Goal: Task Accomplishment & Management: Manage account settings

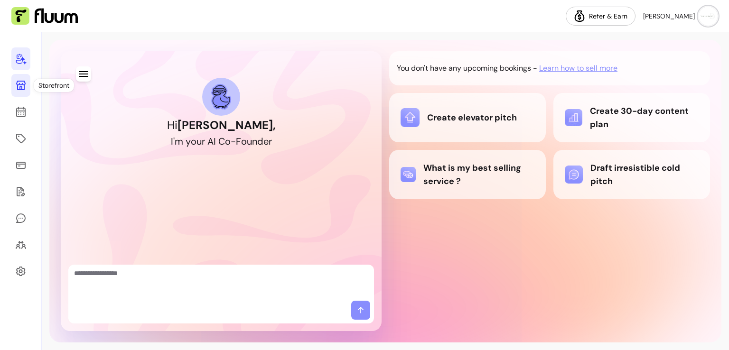
click at [21, 92] on link at bounding box center [20, 85] width 19 height 23
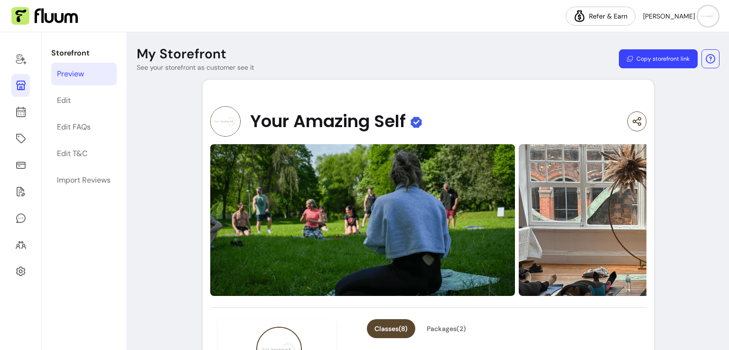
click at [644, 56] on button "Copy storefront link" at bounding box center [658, 58] width 79 height 19
click at [646, 58] on button "Copy storefront link" at bounding box center [658, 58] width 79 height 19
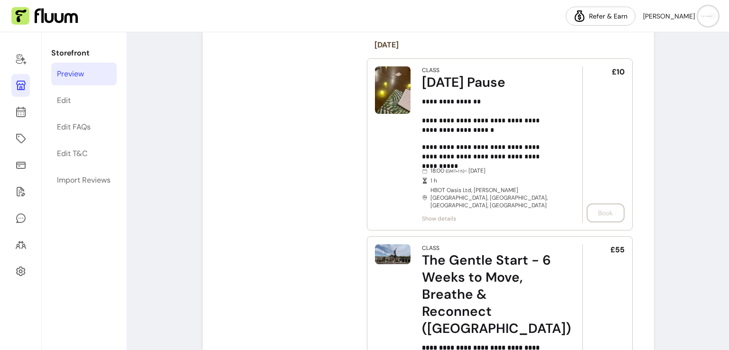
scroll to position [4844, 0]
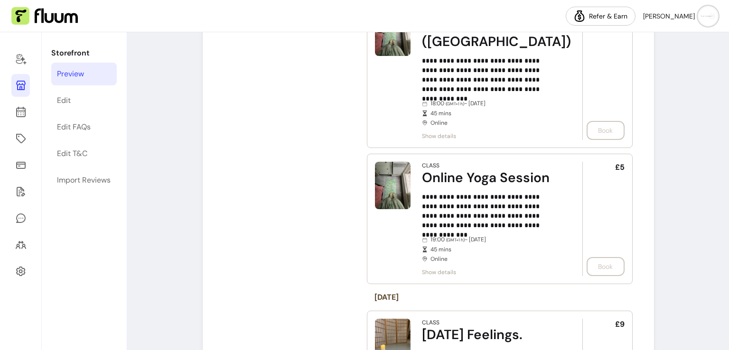
scroll to position [0, 0]
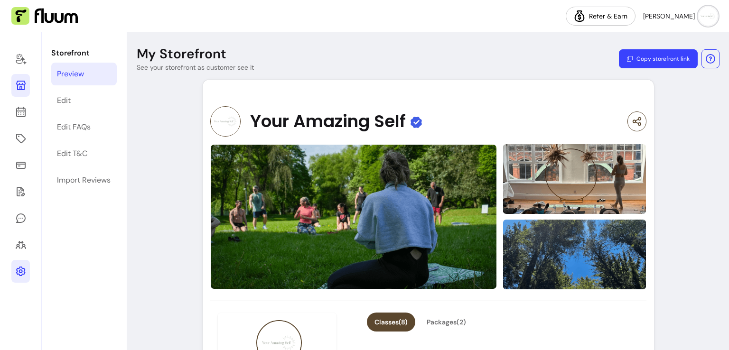
click at [20, 275] on icon at bounding box center [20, 271] width 9 height 9
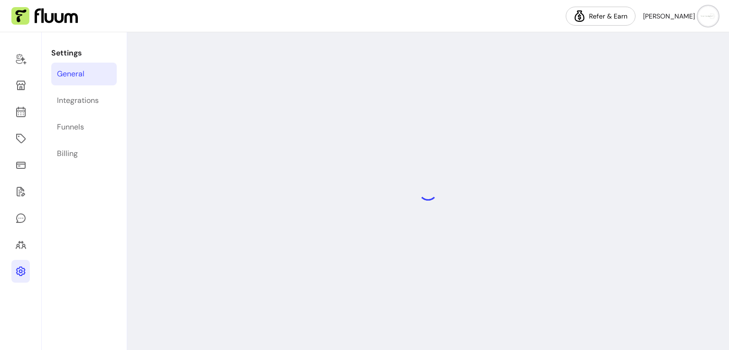
select select "**********"
select select "***"
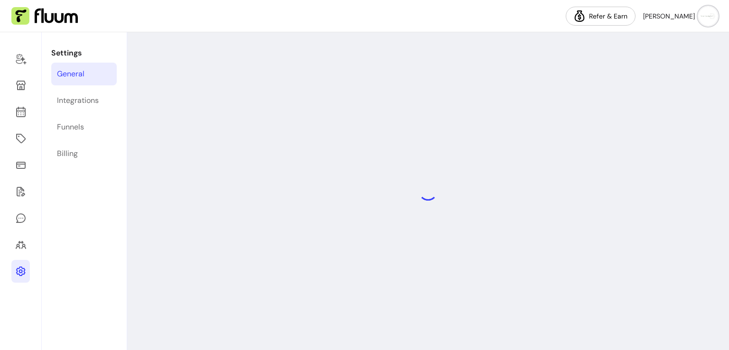
select select "***"
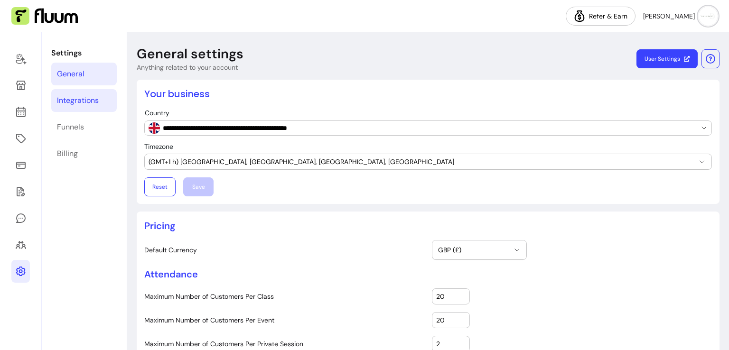
click at [99, 99] on link "Integrations" at bounding box center [83, 100] width 65 height 23
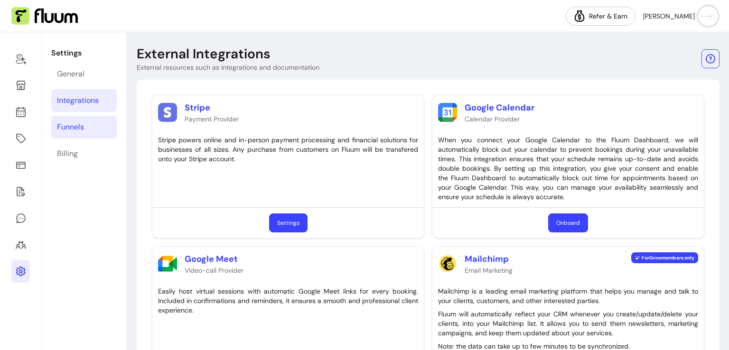
click at [90, 122] on link "Funnels" at bounding box center [83, 127] width 65 height 23
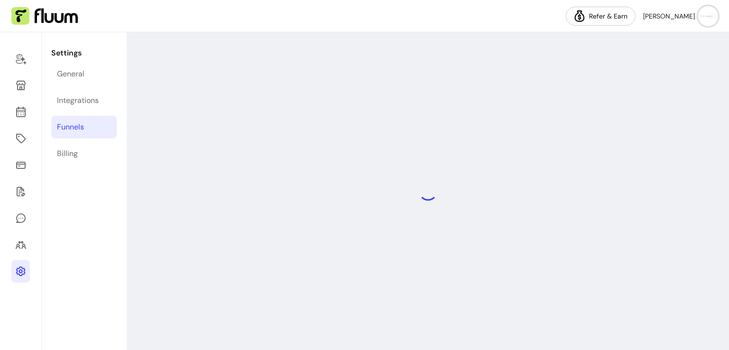
select select "**********"
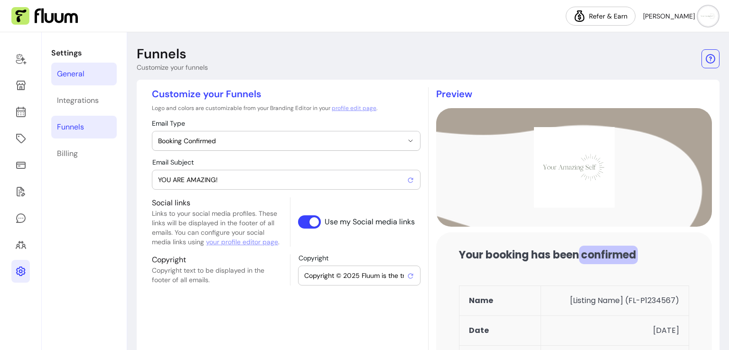
click at [71, 75] on div "General" at bounding box center [71, 73] width 28 height 11
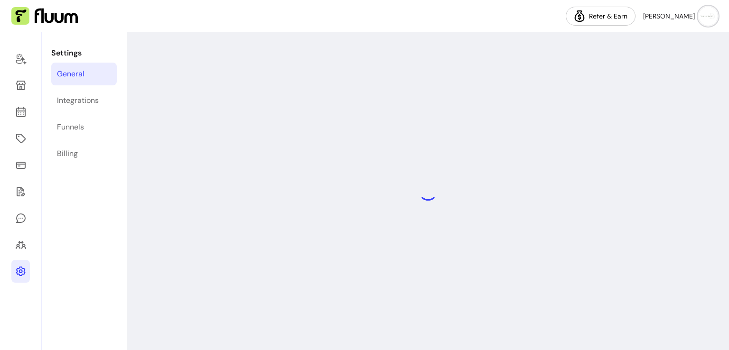
select select "**********"
select select "***"
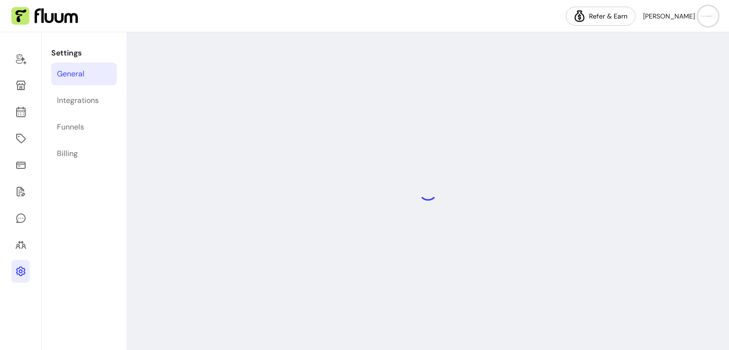
select select "***"
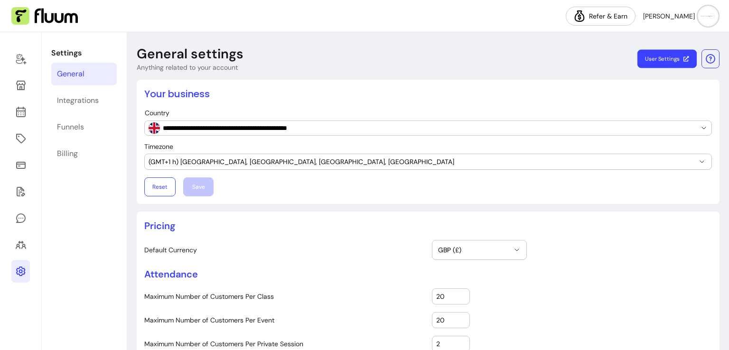
click at [652, 63] on link "User Settings" at bounding box center [666, 59] width 59 height 19
click at [24, 111] on icon at bounding box center [20, 74] width 161 height 135
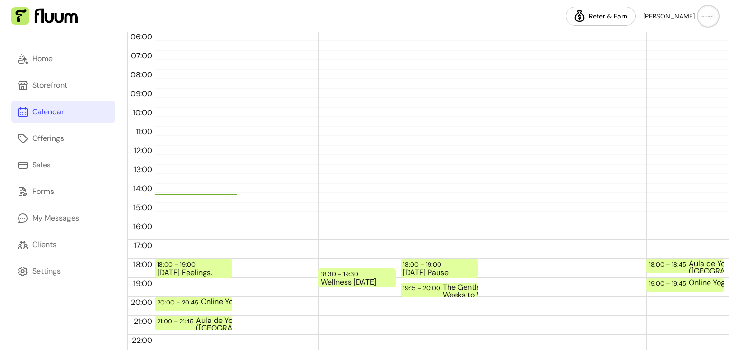
scroll to position [199, 0]
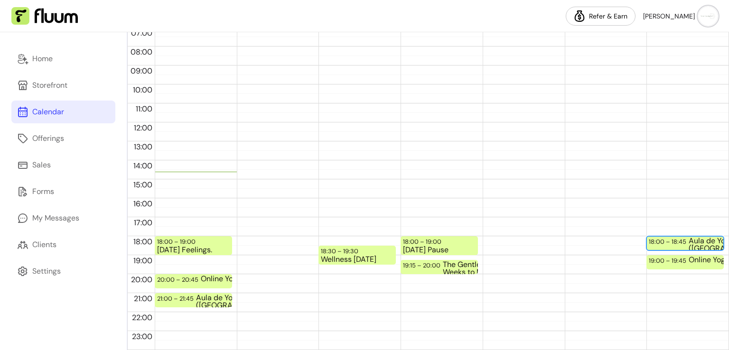
click at [691, 242] on div "Aula de Yoga ([GEOGRAPHIC_DATA])" at bounding box center [725, 243] width 73 height 12
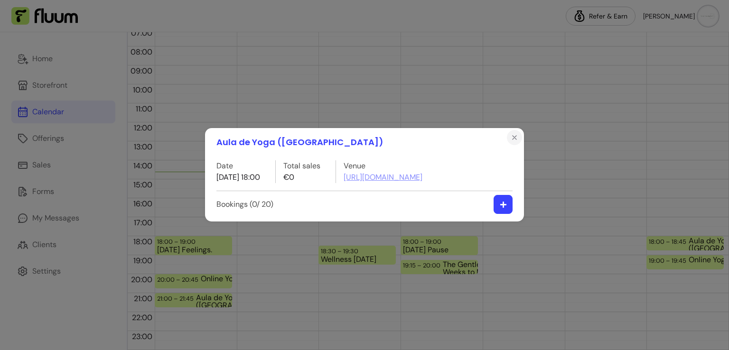
click at [512, 142] on button "Close" at bounding box center [514, 137] width 15 height 15
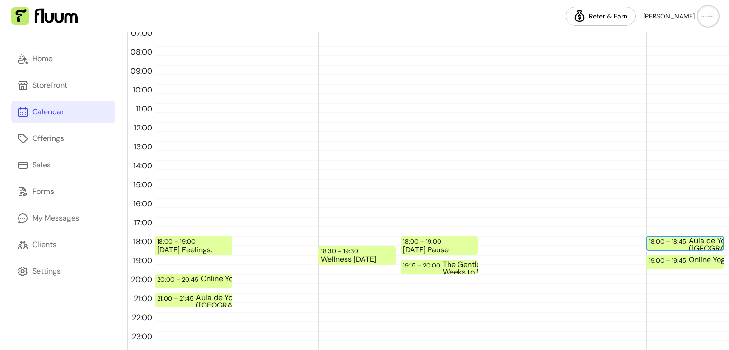
click at [689, 242] on div "Aula de Yoga ([GEOGRAPHIC_DATA])" at bounding box center [725, 243] width 73 height 12
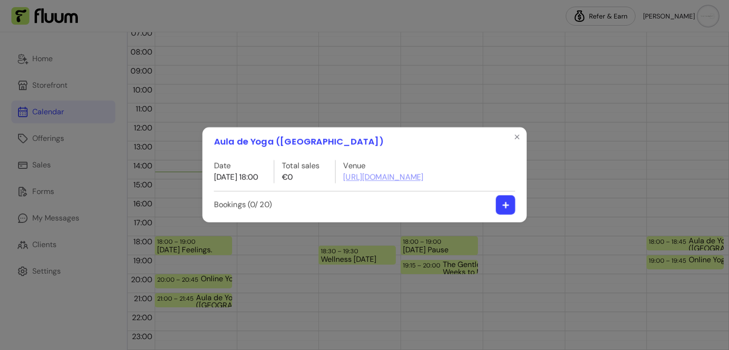
click at [685, 242] on div "Aula de Yoga ([GEOGRAPHIC_DATA]) Date [DATE] 18:00 Total sales €0 Venue [URL][D…" at bounding box center [364, 175] width 741 height 356
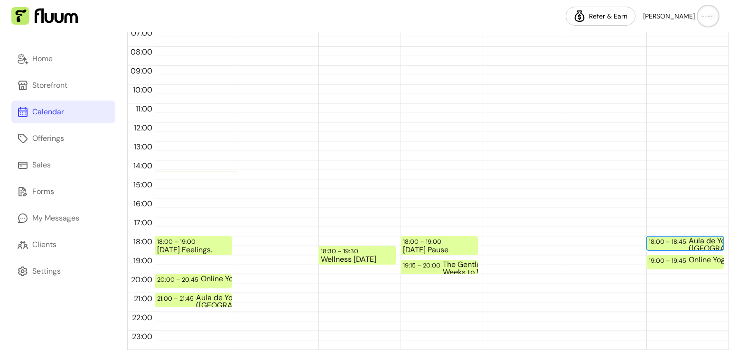
click at [689, 242] on div "Aula de Yoga ([GEOGRAPHIC_DATA])" at bounding box center [725, 243] width 73 height 12
click at [685, 242] on div "Aula de Yoga ([GEOGRAPHIC_DATA]) Date [DATE] 18:00 Total sales €0 Venue [URL][D…" at bounding box center [365, 175] width 738 height 354
click at [671, 221] on div "18:00 – 18:45 Aula de Yoga ([GEOGRAPHIC_DATA]) 19:00 – 19:45 Online Yoga Session" at bounding box center [684, 123] width 77 height 456
click at [666, 229] on div "18:00 – 18:45 Aula de Yoga ([GEOGRAPHIC_DATA]) 19:00 – 19:45 Online Yoga Session" at bounding box center [684, 123] width 77 height 456
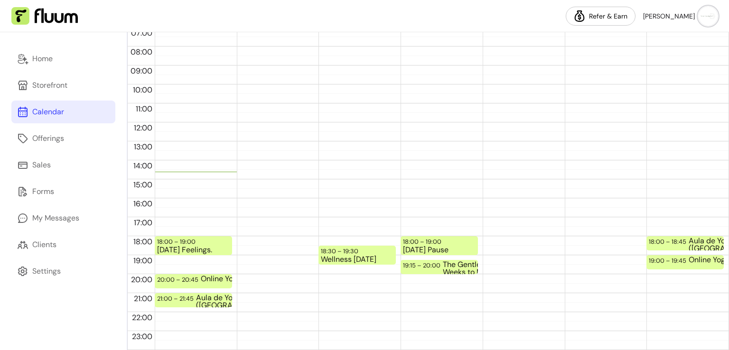
click at [666, 229] on div "18:00 – 18:45 Aula de Yoga ([GEOGRAPHIC_DATA]) 19:00 – 19:45 Online Yoga Session" at bounding box center [684, 123] width 77 height 456
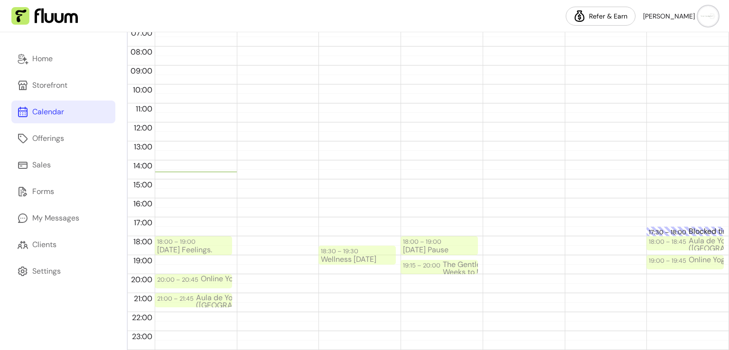
drag, startPoint x: 687, startPoint y: 228, endPoint x: 687, endPoint y: 242, distance: 13.8
drag, startPoint x: 674, startPoint y: 230, endPoint x: 666, endPoint y: 240, distance: 12.2
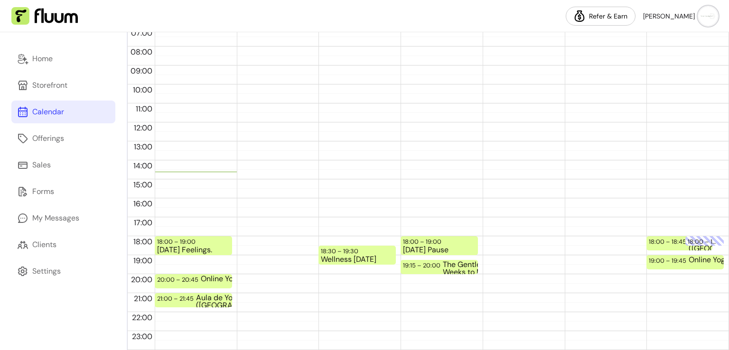
click at [724, 218] on div "[DATE] [DATE] - [DATE] Week Connect your Google Calendar Add Mon 13 Tue 14 Wed …" at bounding box center [428, 191] width 602 height 318
click at [665, 240] on div "18:00 – 18:45" at bounding box center [669, 241] width 40 height 9
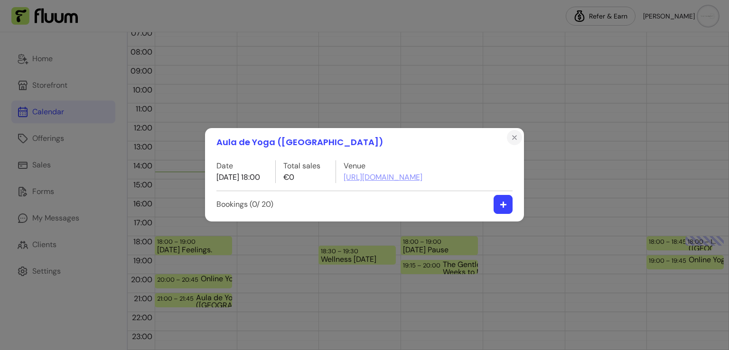
click at [517, 140] on icon "Close" at bounding box center [515, 138] width 8 height 8
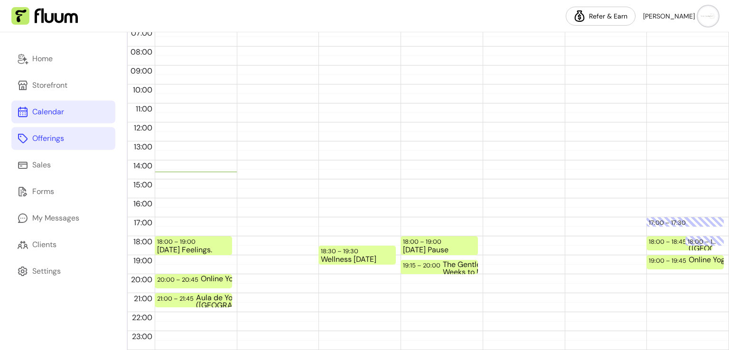
click at [68, 138] on link "Offerings" at bounding box center [63, 138] width 104 height 23
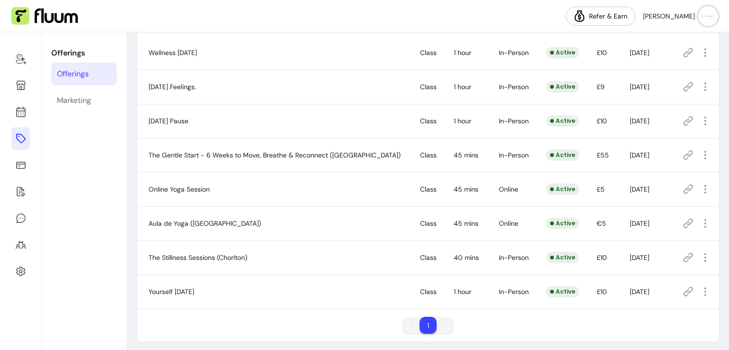
scroll to position [105, 0]
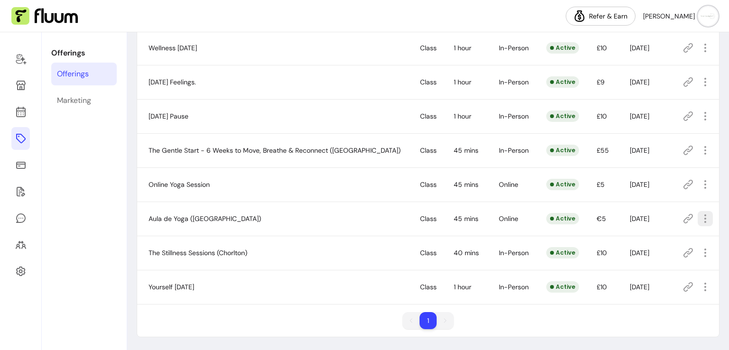
click at [700, 214] on icon "button" at bounding box center [705, 218] width 11 height 11
click at [633, 310] on span "Delete" at bounding box center [661, 312] width 69 height 9
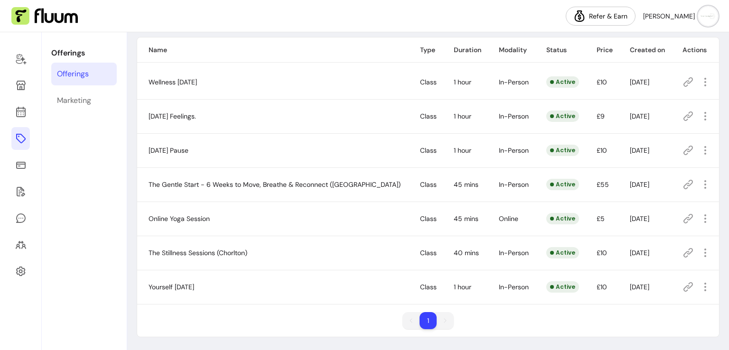
scroll to position [0, 0]
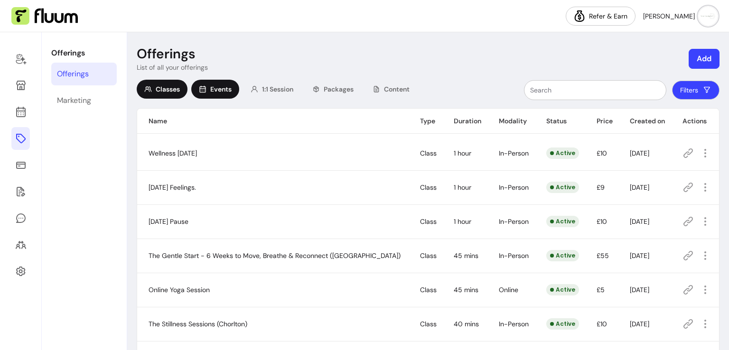
click at [224, 92] on span "Events" at bounding box center [220, 88] width 21 height 9
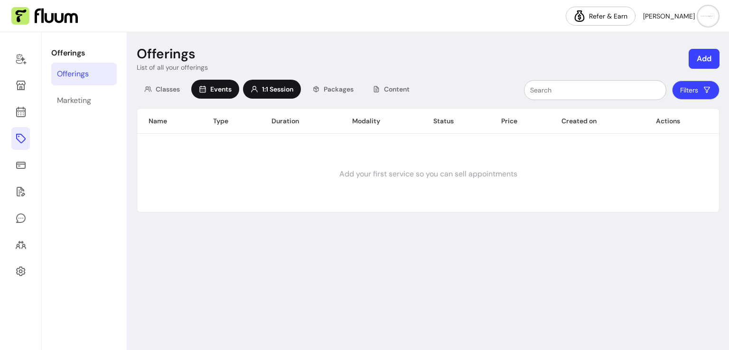
click at [281, 92] on span "1:1 Session" at bounding box center [277, 88] width 31 height 9
click at [349, 90] on span "Packages" at bounding box center [339, 88] width 30 height 9
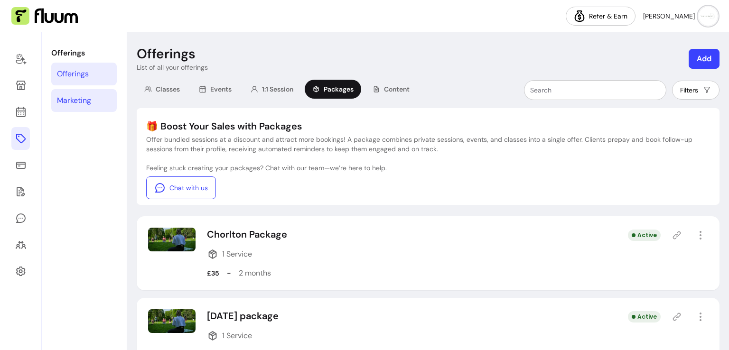
click at [84, 107] on link "Marketing" at bounding box center [83, 100] width 65 height 23
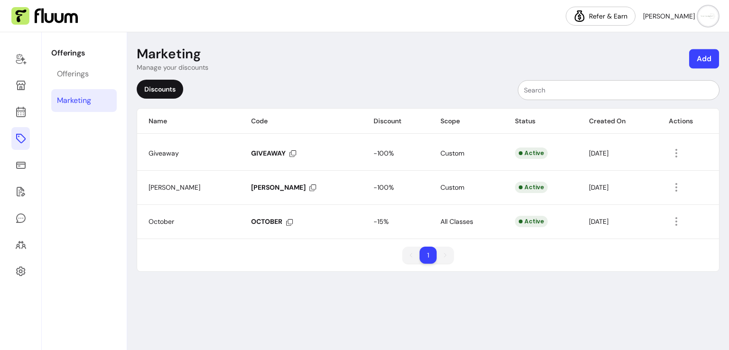
click at [701, 56] on button "Add" at bounding box center [704, 58] width 30 height 19
click at [433, 67] on header "Marketing Manage your discounts Add" at bounding box center [428, 59] width 583 height 27
click at [163, 90] on div "Discounts" at bounding box center [160, 89] width 47 height 19
click at [703, 60] on button "Add" at bounding box center [704, 59] width 31 height 20
click at [655, 87] on span "Discounts" at bounding box center [676, 82] width 80 height 9
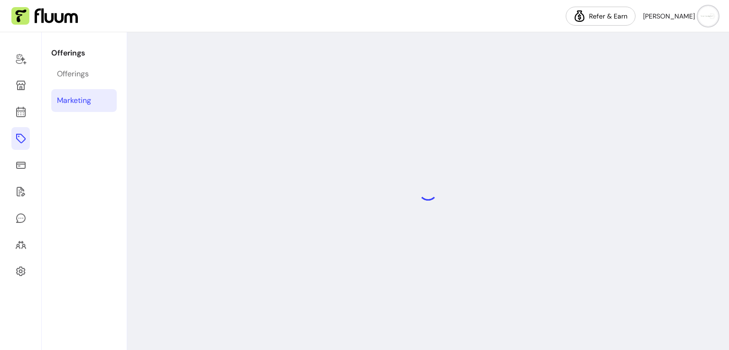
select select "****"
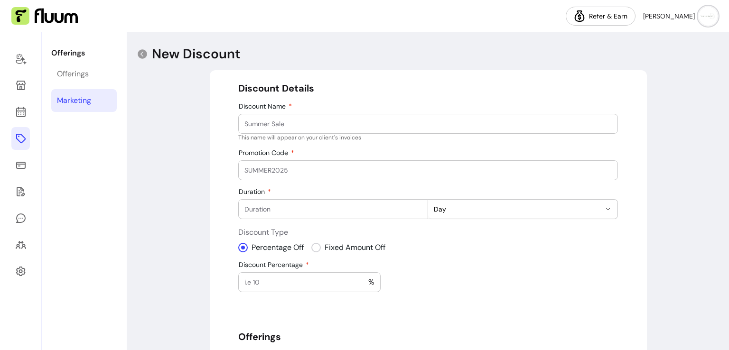
click at [263, 128] on input "Discount Name" at bounding box center [427, 123] width 367 height 9
type input "b"
type input "besthairever"
click at [268, 169] on input "Promotion Code" at bounding box center [427, 170] width 367 height 9
type input "PINKHAIR"
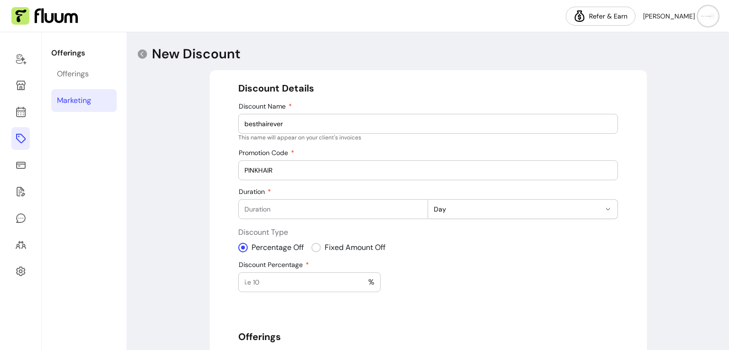
click at [277, 209] on input "Duration" at bounding box center [333, 209] width 178 height 9
type input "1"
click at [602, 213] on button "Day" at bounding box center [522, 209] width 189 height 19
click at [549, 260] on span "Month" at bounding box center [514, 264] width 165 height 9
select select "******"
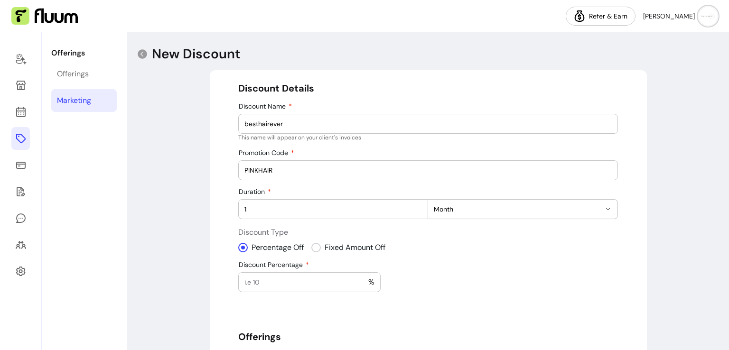
click at [317, 280] on input "Discount Percentage" at bounding box center [306, 282] width 124 height 9
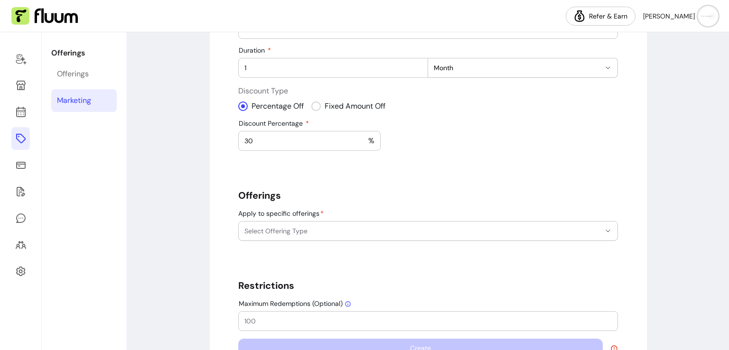
scroll to position [173, 0]
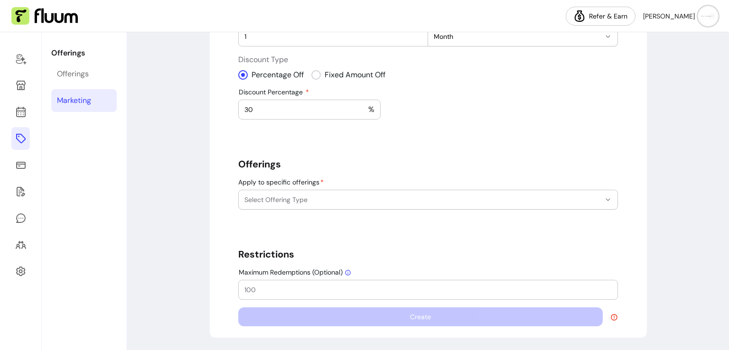
type input "30"
click at [429, 201] on span "Select Offering Type" at bounding box center [422, 199] width 356 height 9
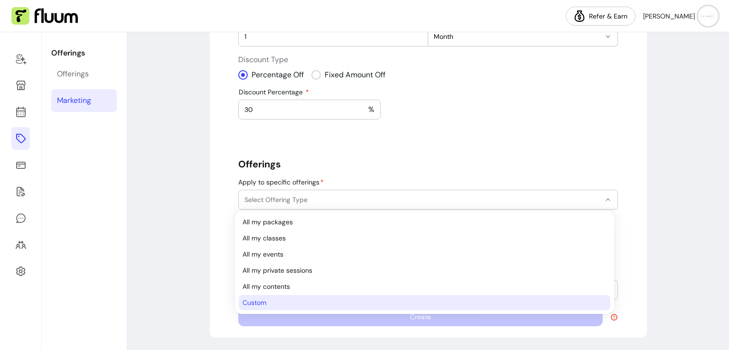
click at [338, 300] on span "Custom" at bounding box center [420, 302] width 354 height 9
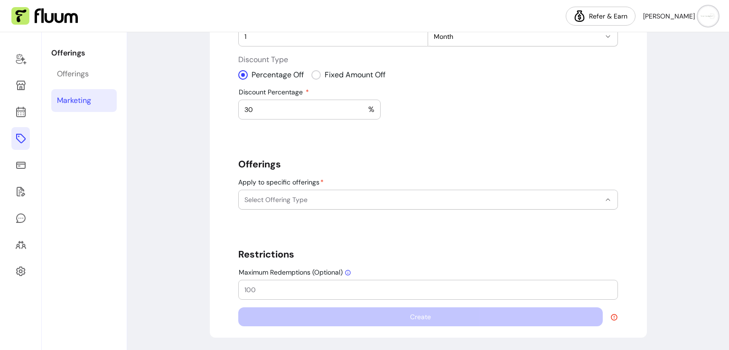
select select "******"
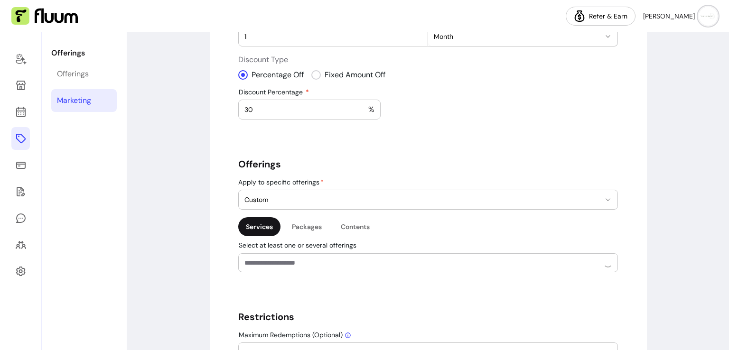
scroll to position [30, 0]
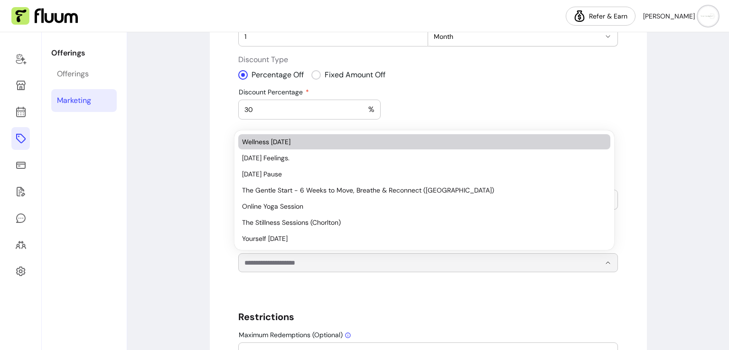
click at [341, 258] on input "Select at least one or several offerings" at bounding box center [414, 262] width 341 height 9
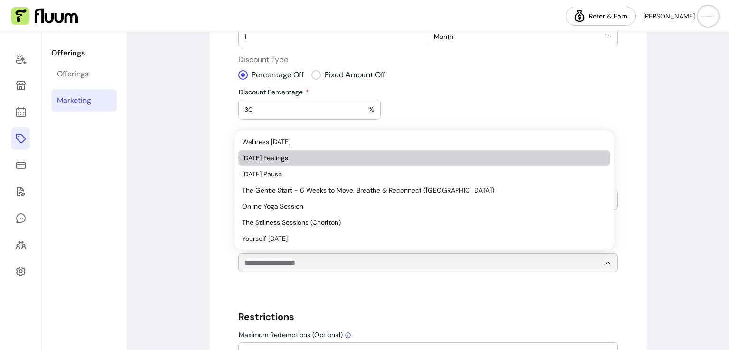
click at [306, 162] on span "[DATE] Feelings." at bounding box center [419, 157] width 355 height 9
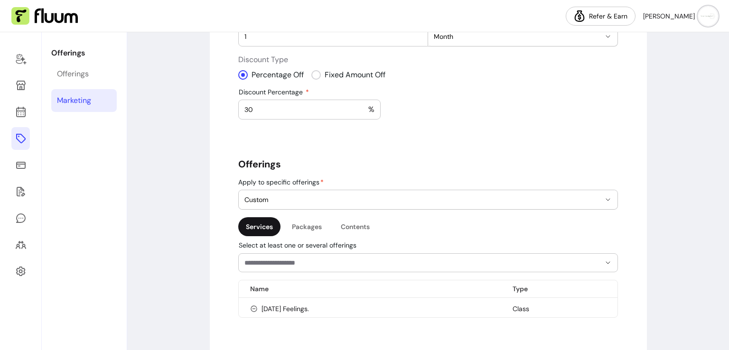
scroll to position [281, 0]
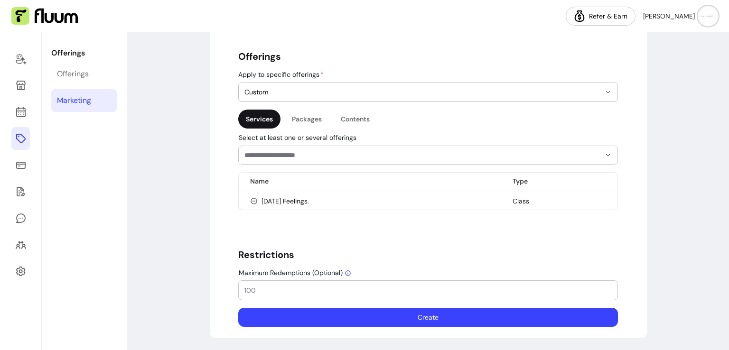
click at [470, 291] on input "Maximum Redemptions (Optional)" at bounding box center [427, 290] width 367 height 9
type input "1"
click at [454, 311] on button "Create" at bounding box center [428, 318] width 368 height 19
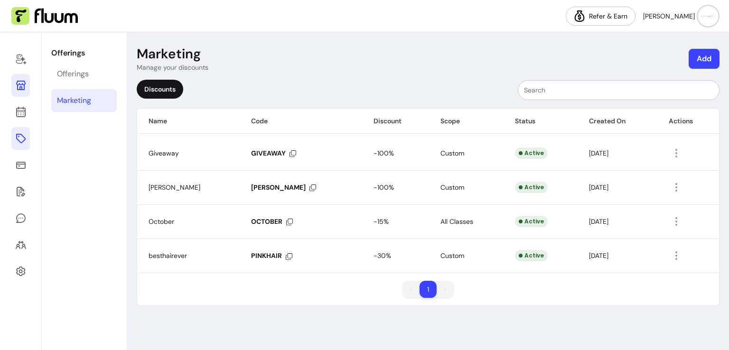
click at [28, 79] on link at bounding box center [20, 85] width 19 height 23
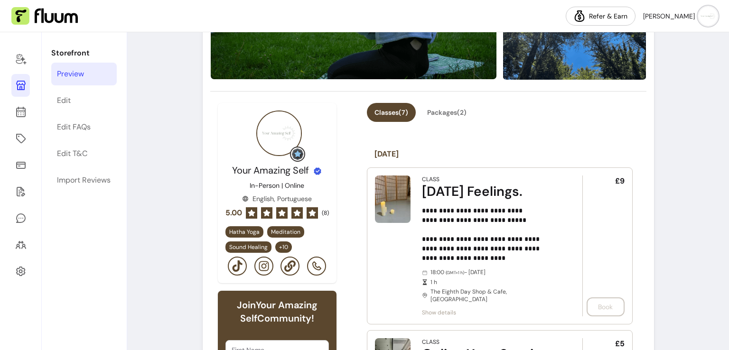
scroll to position [439, 0]
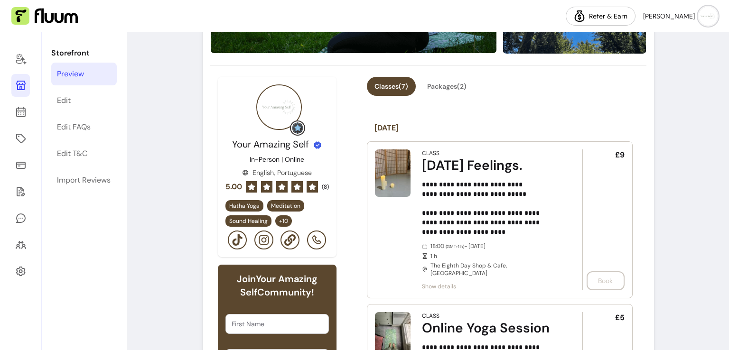
scroll to position [230, 0]
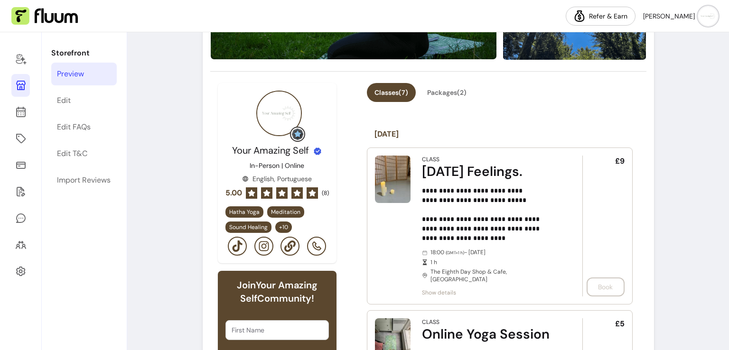
click at [288, 246] on icon at bounding box center [289, 246] width 11 height 11
click at [79, 154] on div "Edit T&C" at bounding box center [72, 153] width 30 height 11
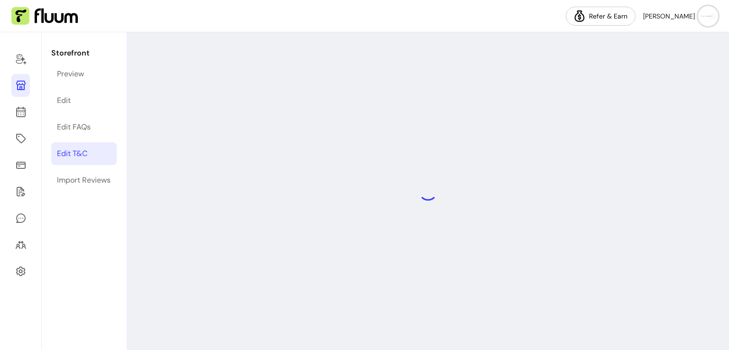
select select "*"
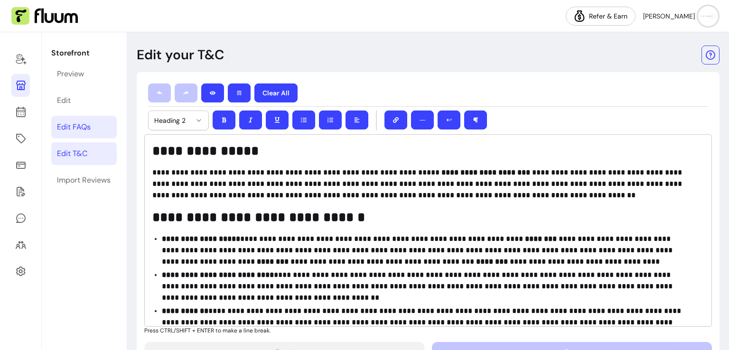
click at [77, 130] on div "Edit FAQs" at bounding box center [74, 127] width 34 height 11
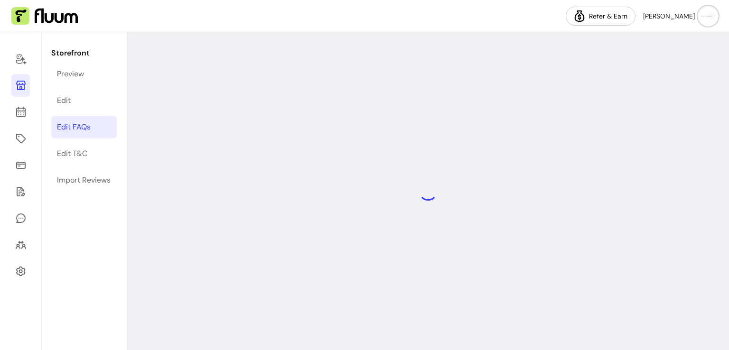
select select "*"
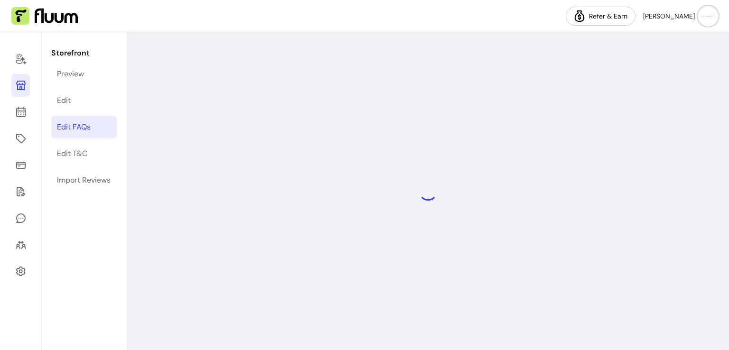
select select "*"
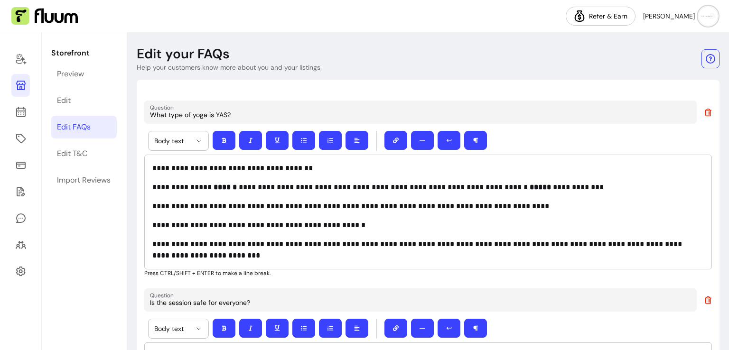
click at [42, 19] on img at bounding box center [44, 16] width 66 height 18
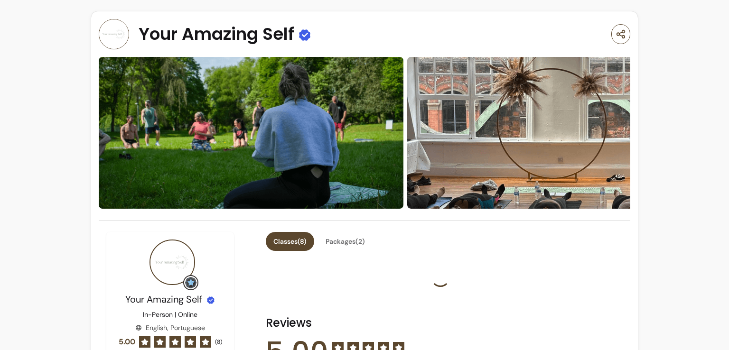
scroll to position [163, 0]
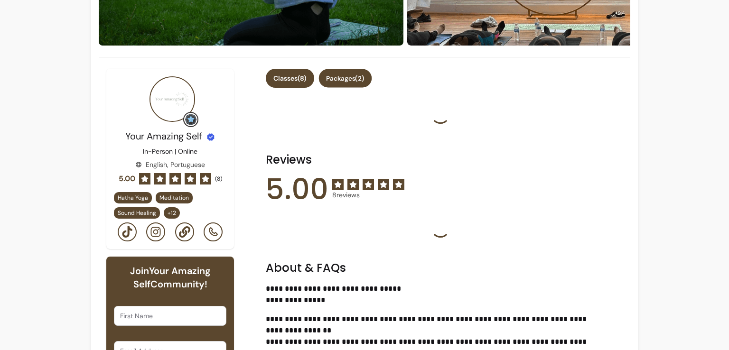
click at [359, 72] on button "Packages ( 2 )" at bounding box center [345, 78] width 53 height 19
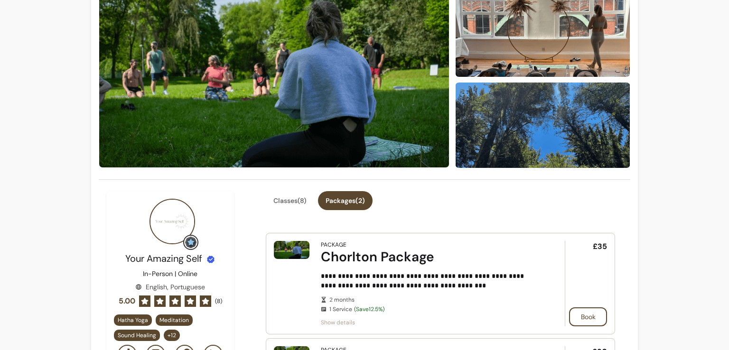
scroll to position [46, 0]
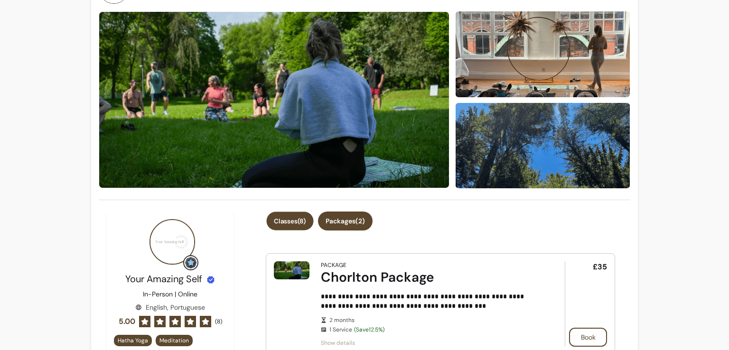
click at [300, 225] on button "Classes ( 8 )" at bounding box center [290, 221] width 47 height 19
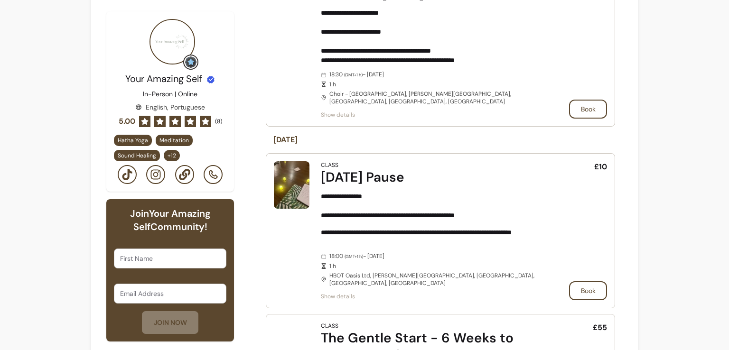
scroll to position [942, 0]
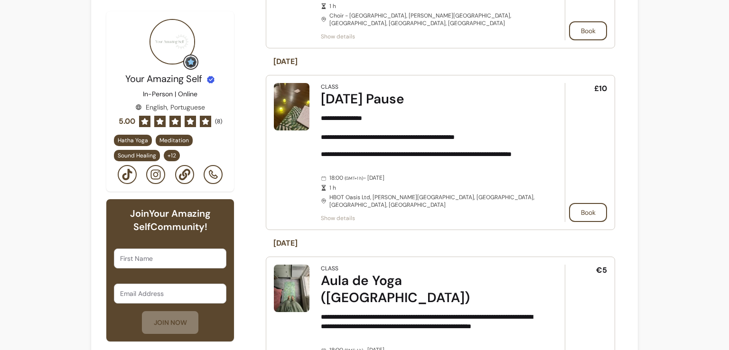
scroll to position [43892, 0]
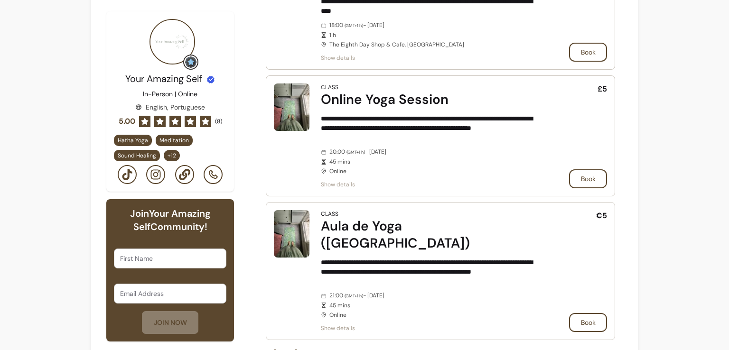
scroll to position [3412, 0]
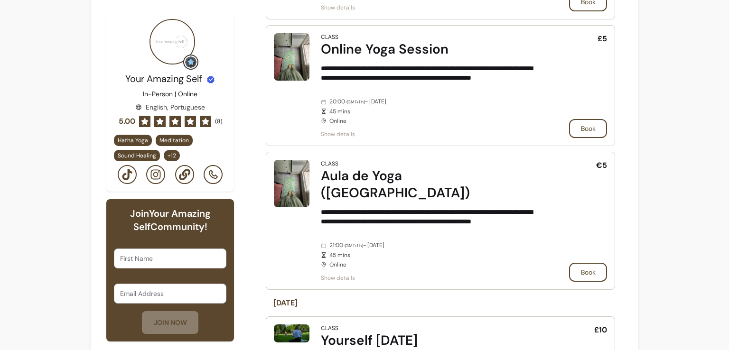
scroll to position [5747, 0]
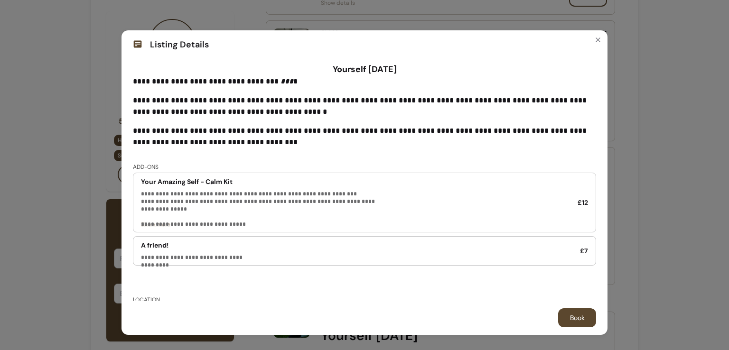
scroll to position [67, 0]
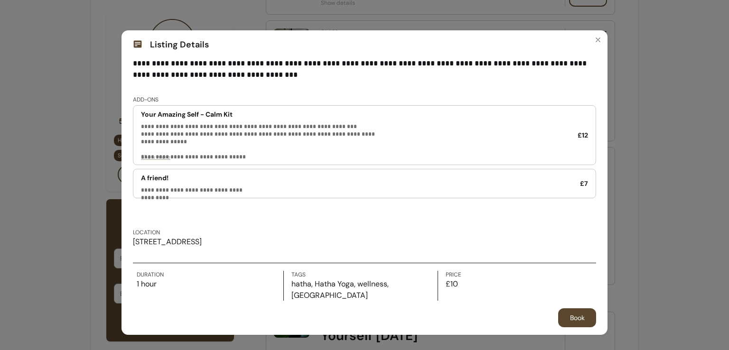
drag, startPoint x: 314, startPoint y: 240, endPoint x: 128, endPoint y: 246, distance: 186.6
click at [128, 246] on div "**********" at bounding box center [365, 180] width 486 height 242
copy p "[STREET_ADDRESS]"
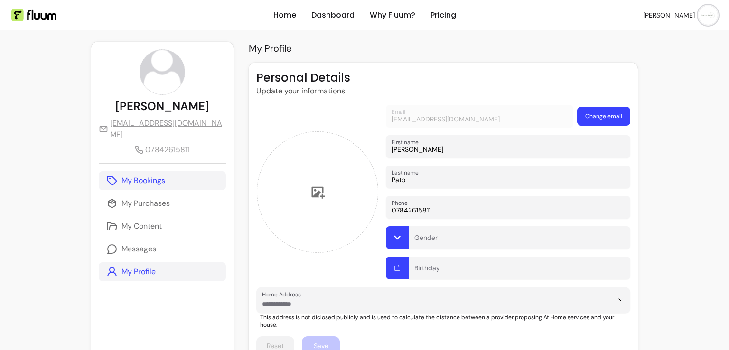
click at [157, 186] on p "My Bookings" at bounding box center [144, 180] width 44 height 11
